Goal: Navigation & Orientation: Find specific page/section

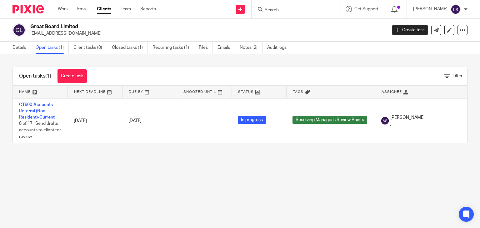
click at [199, 70] on div "Open tasks (1) Create task Filter" at bounding box center [240, 76] width 455 height 19
drag, startPoint x: 337, startPoint y: 181, endPoint x: 290, endPoint y: 154, distance: 54.4
click at [337, 181] on main "Great Board Limited rickyli_hongkong@yahoo.com.hk Create task Update from Compa…" at bounding box center [240, 114] width 480 height 228
click at [64, 8] on link "Work" at bounding box center [63, 9] width 10 height 6
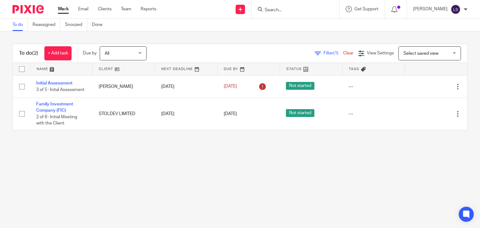
click at [302, 10] on input "Search" at bounding box center [292, 11] width 56 height 6
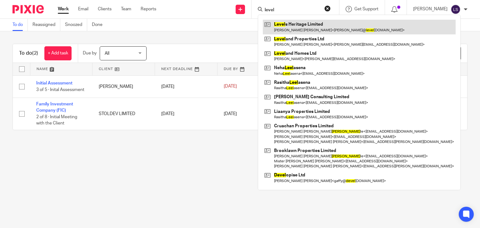
type input "level"
click at [303, 21] on link at bounding box center [359, 27] width 193 height 14
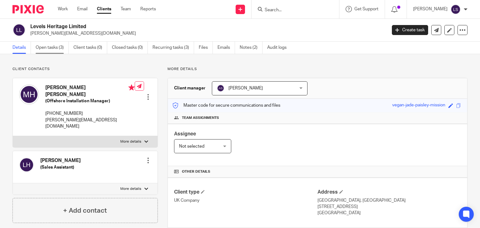
click at [42, 46] on link "Open tasks (3)" at bounding box center [52, 48] width 33 height 12
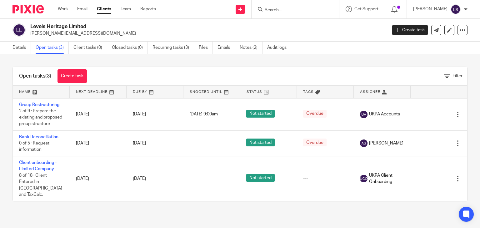
drag, startPoint x: 90, startPoint y: 27, endPoint x: 28, endPoint y: 28, distance: 61.9
click at [28, 28] on div "Levels Heritage Limited michael@levelsheritage.com" at bounding box center [198, 29] width 370 height 13
copy h2 "Levels Heritage Limited"
click at [121, 23] on h2 "Levels Heritage Limited" at bounding box center [171, 26] width 282 height 7
click at [312, 9] on input "Search" at bounding box center [292, 11] width 56 height 6
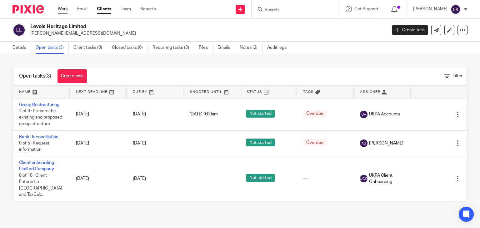
click at [61, 9] on link "Work" at bounding box center [63, 9] width 10 height 6
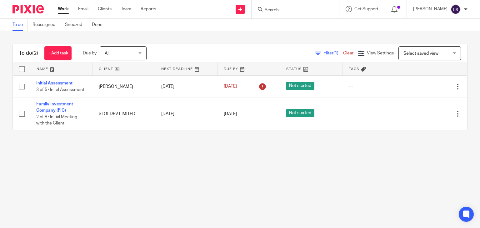
click at [298, 8] on input "Search" at bounding box center [292, 11] width 56 height 6
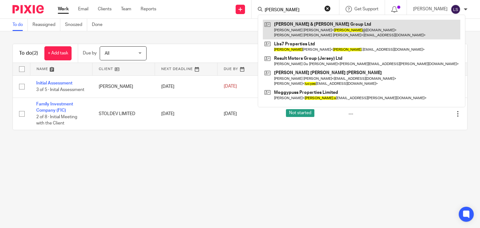
type input "[PERSON_NAME]"
click at [322, 33] on link at bounding box center [362, 29] width 198 height 19
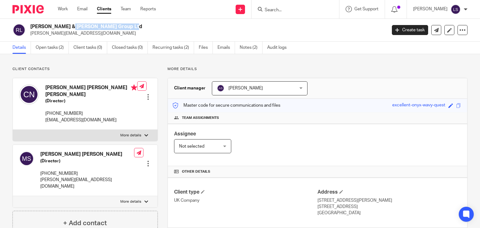
drag, startPoint x: 30, startPoint y: 26, endPoint x: 93, endPoint y: 21, distance: 62.4
click at [93, 21] on div "[PERSON_NAME] & [PERSON_NAME] Group Ltd [PERSON_NAME][EMAIL_ADDRESS][DOMAIN_NAM…" at bounding box center [240, 30] width 480 height 23
copy h2 "[PERSON_NAME] & [PERSON_NAME] Group Ltd"
drag, startPoint x: 54, startPoint y: 48, endPoint x: 61, endPoint y: 49, distance: 7.7
click at [54, 48] on link "Open tasks (2)" at bounding box center [52, 48] width 33 height 12
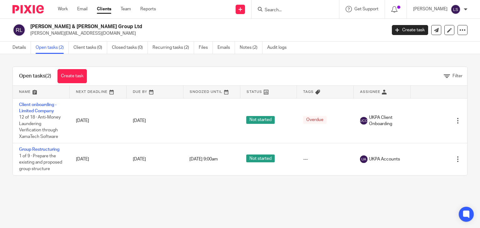
drag, startPoint x: 360, startPoint y: 210, endPoint x: 330, endPoint y: 227, distance: 34.3
click at [360, 210] on main "Rocha & Silva Group Ltd lucas@mobrasgroup.co.uk Create task Update from Compani…" at bounding box center [240, 114] width 480 height 228
